Goal: Information Seeking & Learning: Learn about a topic

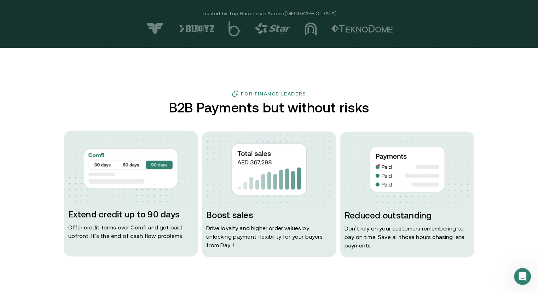
scroll to position [252, 0]
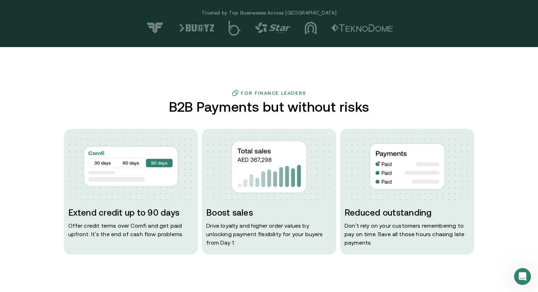
click at [202, 126] on div "For Finance Leaders B2B Payments but without risks Extend credit up to 90 days …" at bounding box center [269, 171] width 424 height 165
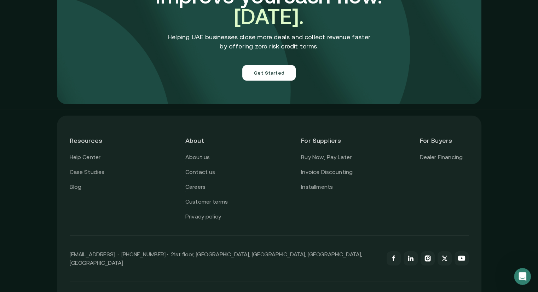
scroll to position [2496, 0]
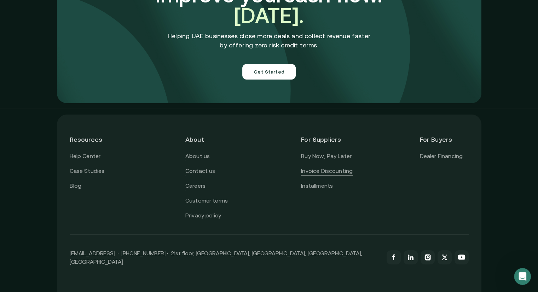
click at [325, 167] on link "Invoice Discounting" at bounding box center [327, 171] width 52 height 9
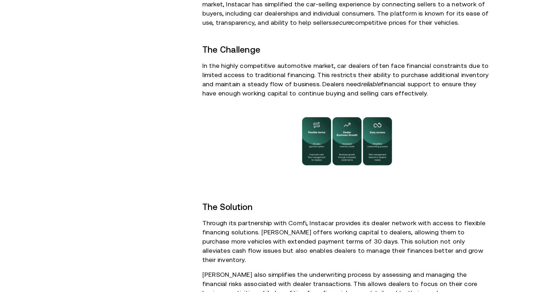
click at [194, 106] on div "$2M Financing solution provided to dealers 30-day Extended payment terms Summar…" at bounding box center [269, 247] width 460 height 760
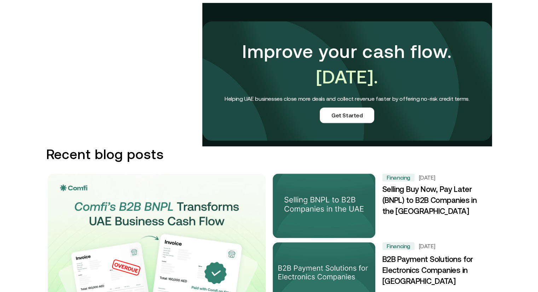
scroll to position [831, 0]
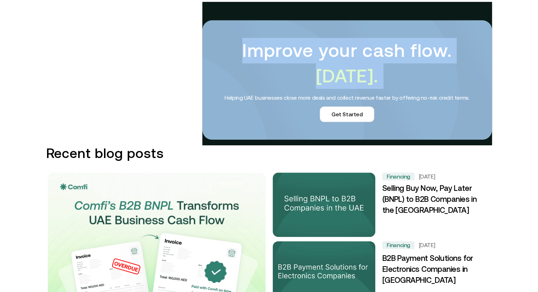
drag, startPoint x: 194, startPoint y: 106, endPoint x: 198, endPoint y: 128, distance: 22.2
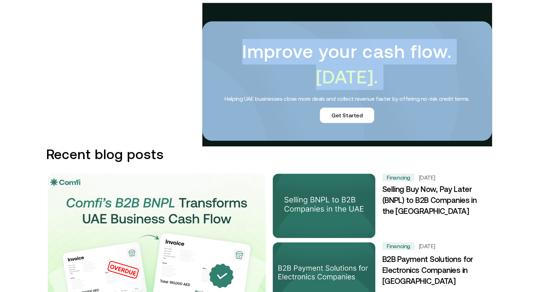
scroll to position [829, 0]
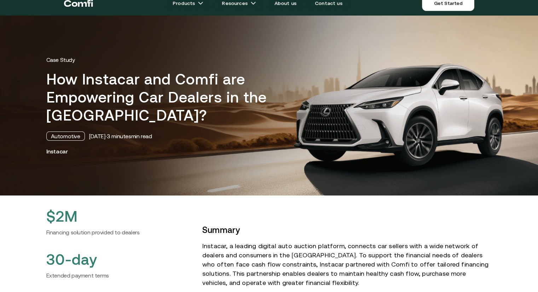
scroll to position [0, 0]
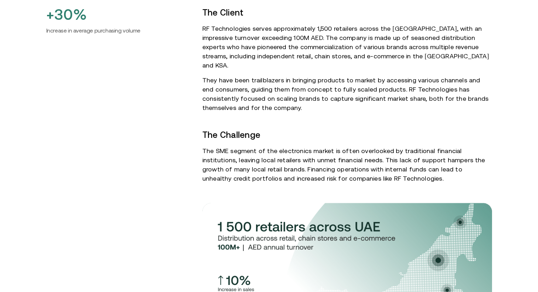
scroll to position [334, 0]
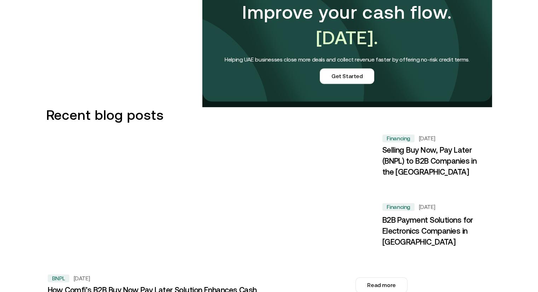
scroll to position [959, 0]
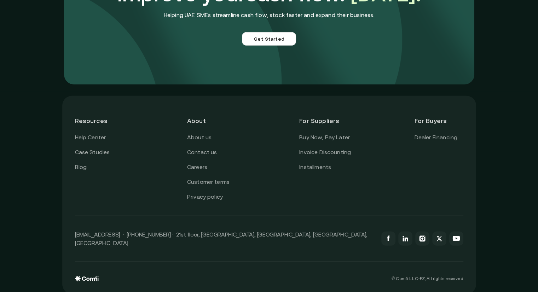
scroll to position [2014, 0]
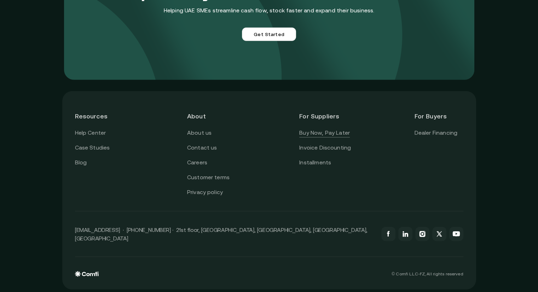
click at [326, 136] on link "Buy Now, Pay Later" at bounding box center [324, 132] width 51 height 9
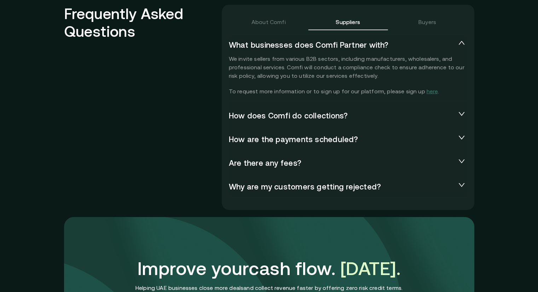
scroll to position [1564, 0]
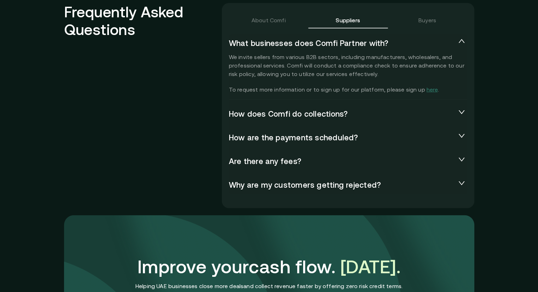
click at [271, 117] on span "How does Comfi do collections?" at bounding box center [342, 114] width 227 height 10
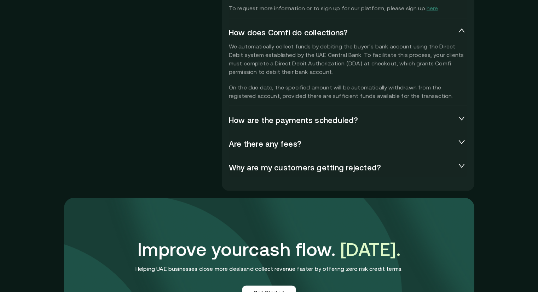
scroll to position [1646, 0]
click at [243, 121] on span "How are the payments scheduled?" at bounding box center [342, 120] width 227 height 10
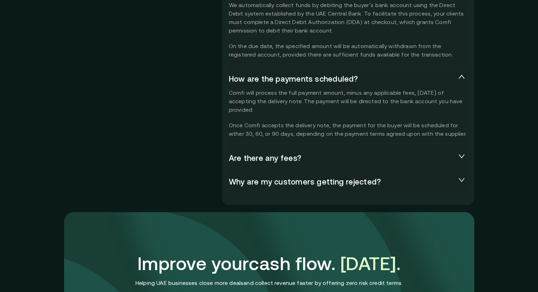
scroll to position [1688, 0]
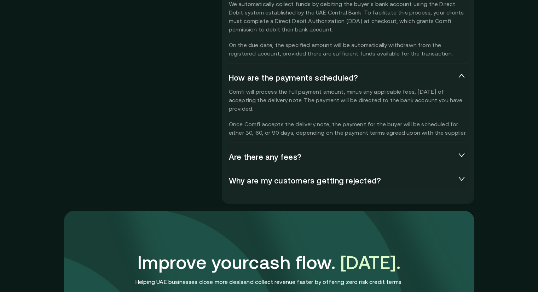
click at [260, 157] on span "Are there any fees?" at bounding box center [342, 157] width 227 height 10
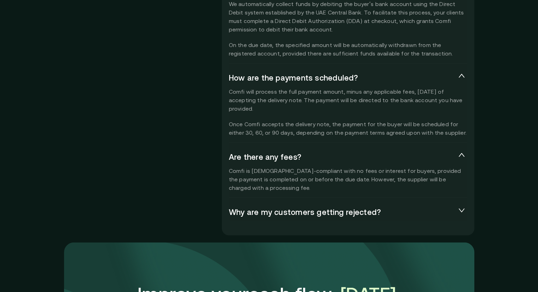
click at [226, 121] on div "About Comfi Suppliers Buyers What businesses does Comfi Partner with? We invite…" at bounding box center [348, 57] width 252 height 356
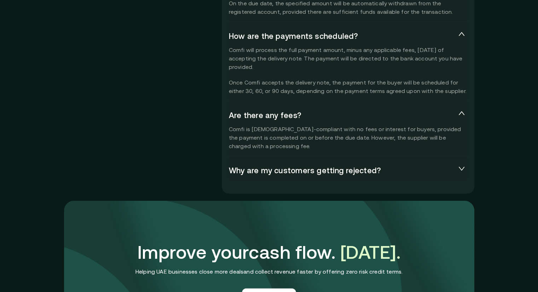
scroll to position [1731, 0]
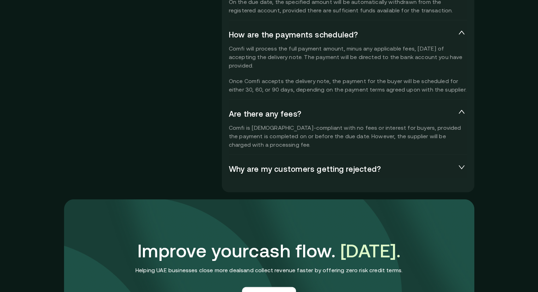
click at [260, 169] on span "Why are my customers getting rejected?" at bounding box center [342, 169] width 227 height 10
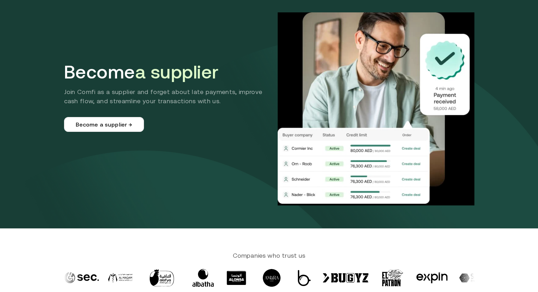
scroll to position [0, 0]
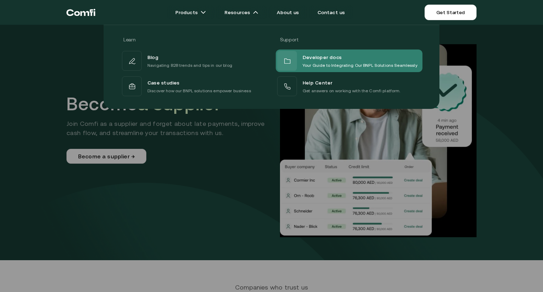
click at [332, 56] on span "Developer docs" at bounding box center [322, 57] width 39 height 9
